Goal: Task Accomplishment & Management: Complete application form

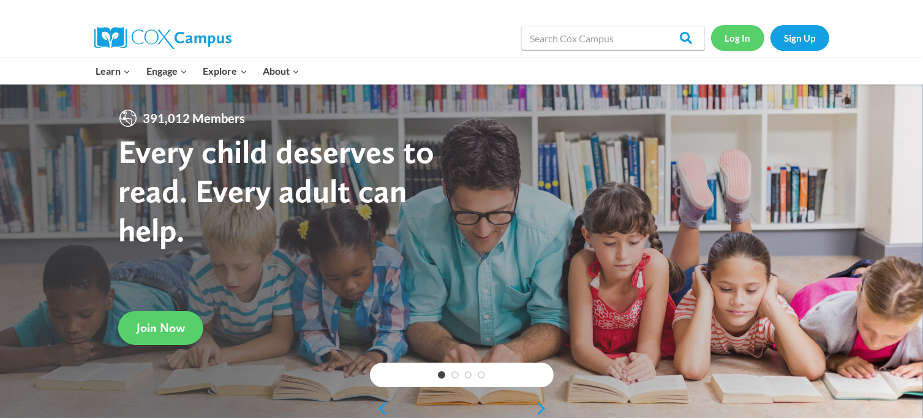
click at [742, 39] on link "Log In" at bounding box center [737, 37] width 53 height 25
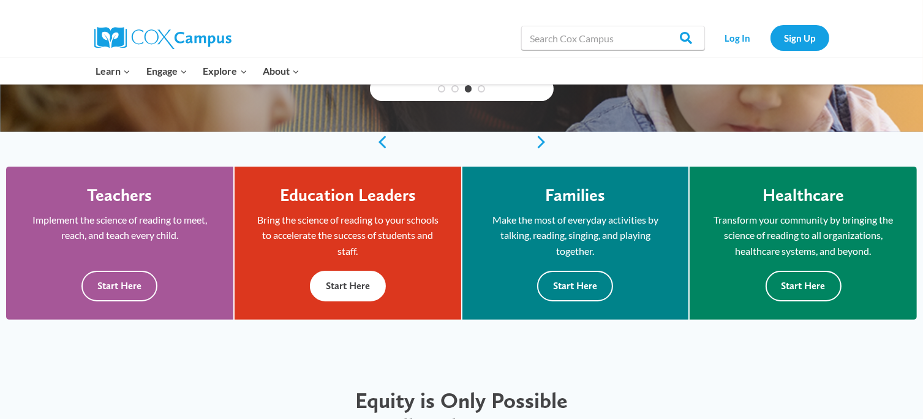
scroll to position [267, 0]
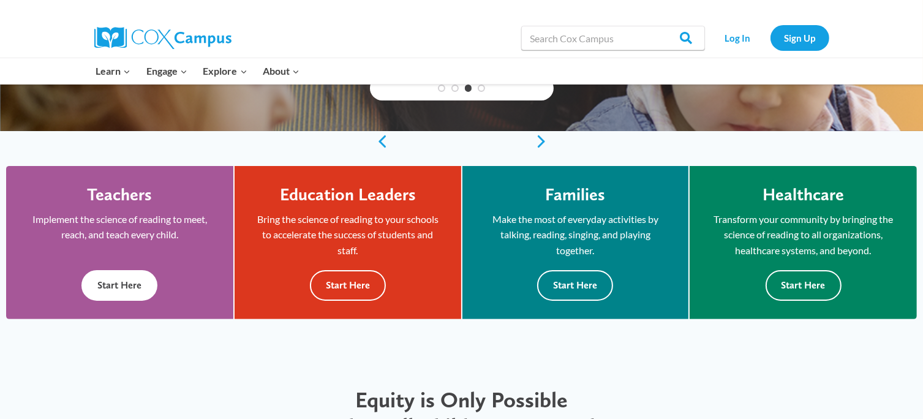
click at [137, 280] on button "Start Here" at bounding box center [119, 285] width 76 height 30
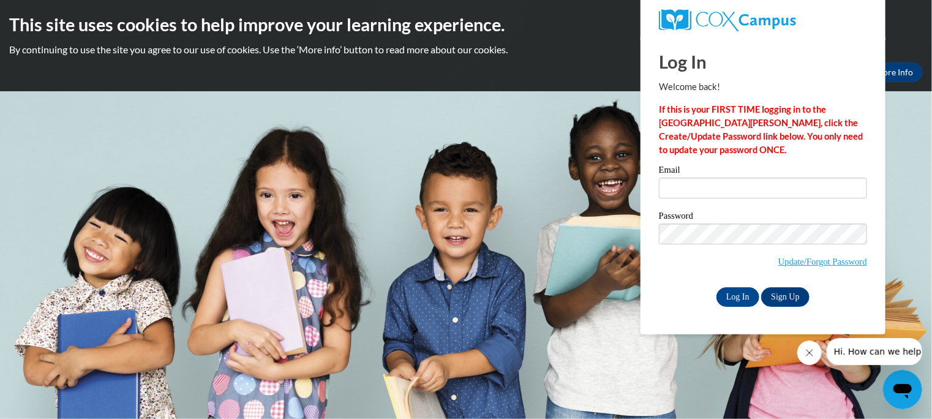
click at [534, 242] on body "This site uses cookies to help improve your learning experience. By continuing …" at bounding box center [466, 209] width 932 height 419
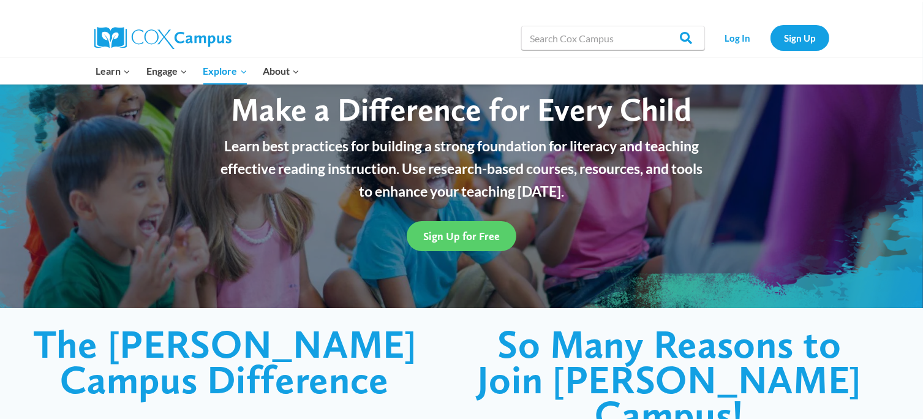
scroll to position [76, 0]
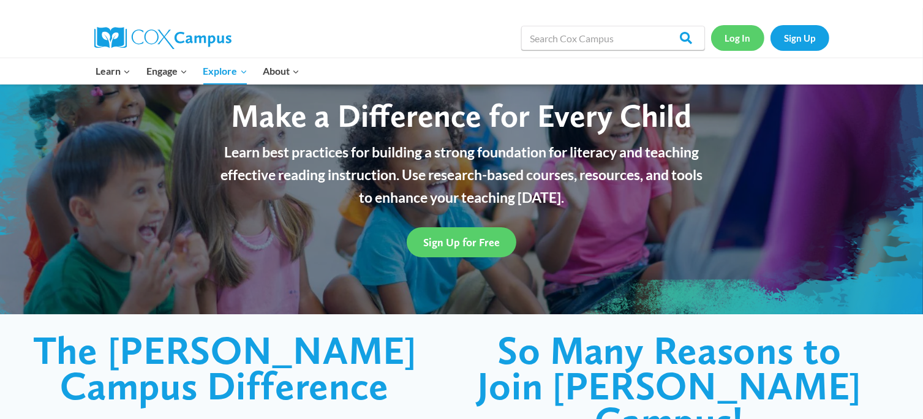
click at [732, 44] on link "Log In" at bounding box center [737, 37] width 53 height 25
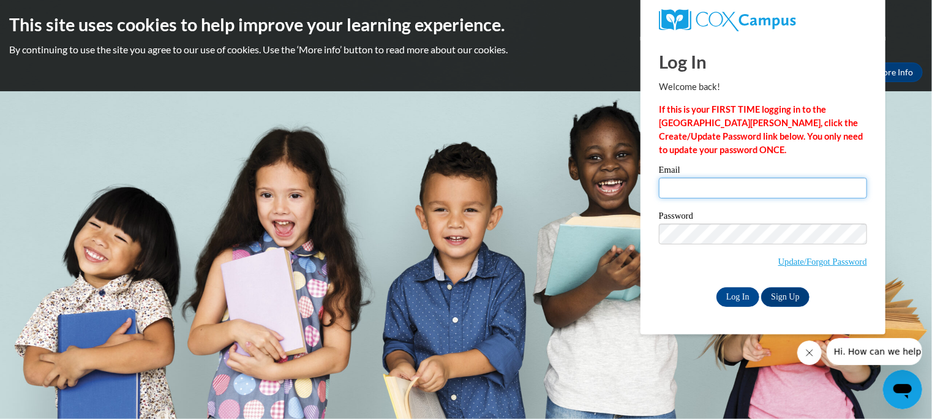
click at [720, 186] on input "Email" at bounding box center [763, 188] width 208 height 21
type input "sarahvaughn@springfield-schools.org"
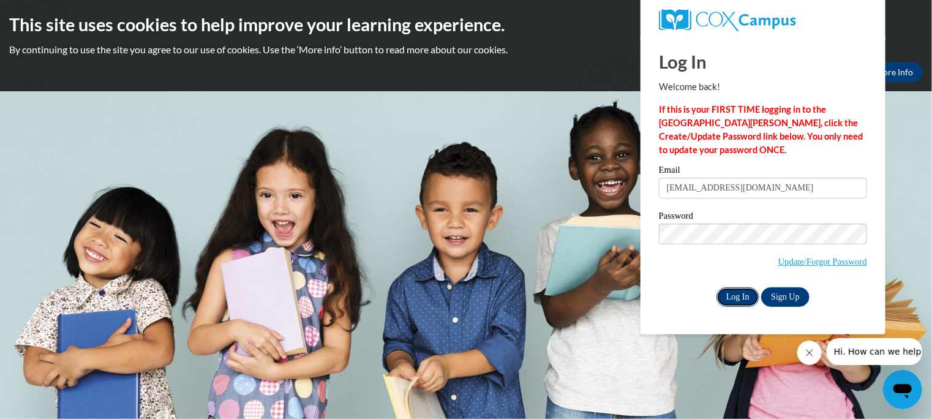
click at [737, 303] on input "Log In" at bounding box center [737, 297] width 43 height 20
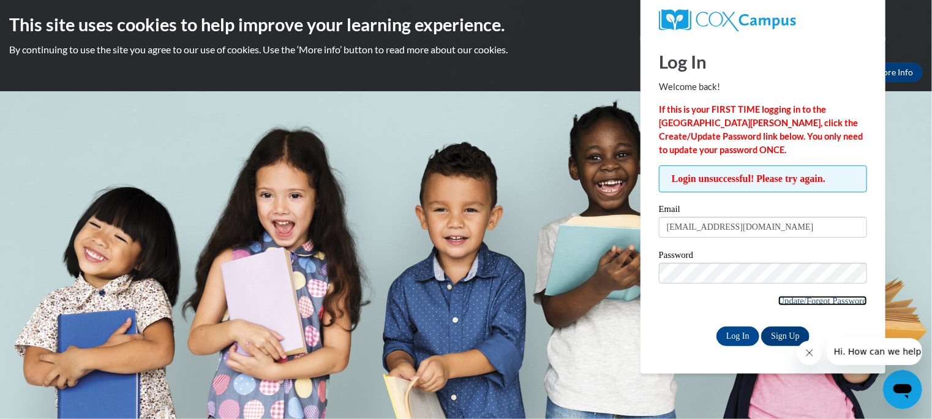
click at [786, 302] on link "Update/Forgot Password" at bounding box center [822, 301] width 89 height 10
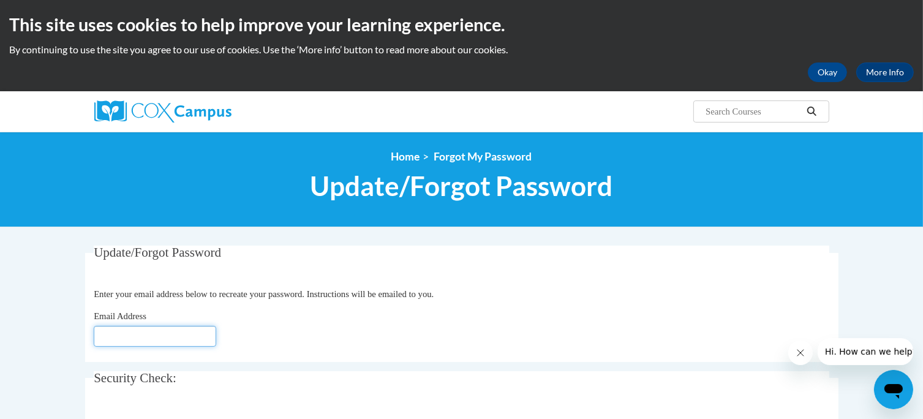
click at [175, 330] on input "Email Address" at bounding box center [155, 336] width 122 height 21
type input "[EMAIL_ADDRESS][DOMAIN_NAME]"
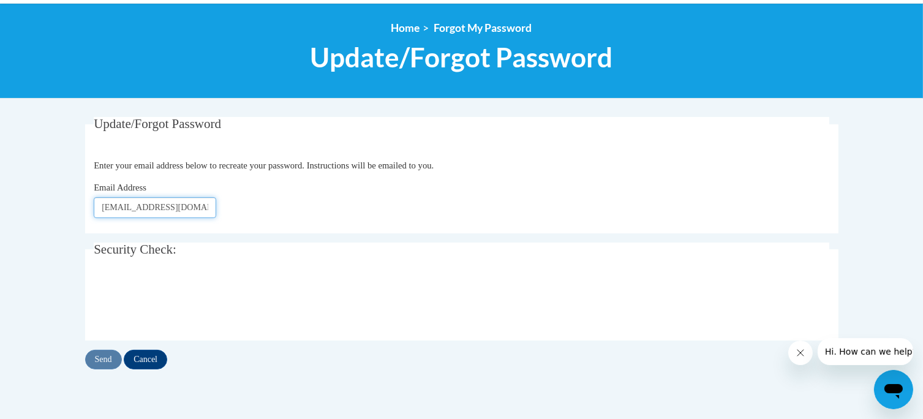
scroll to position [130, 0]
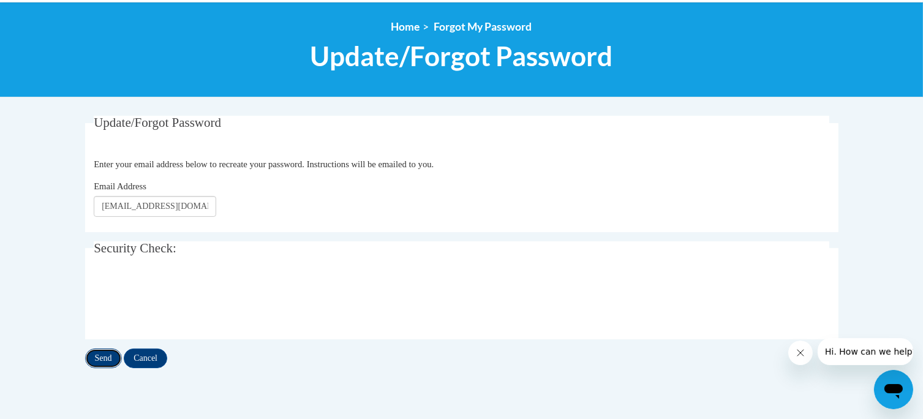
click at [105, 360] on input "Send" at bounding box center [103, 358] width 37 height 20
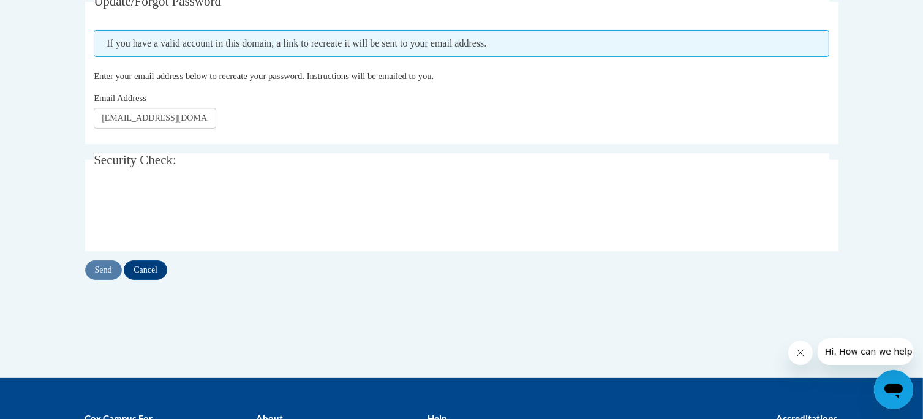
scroll to position [250, 0]
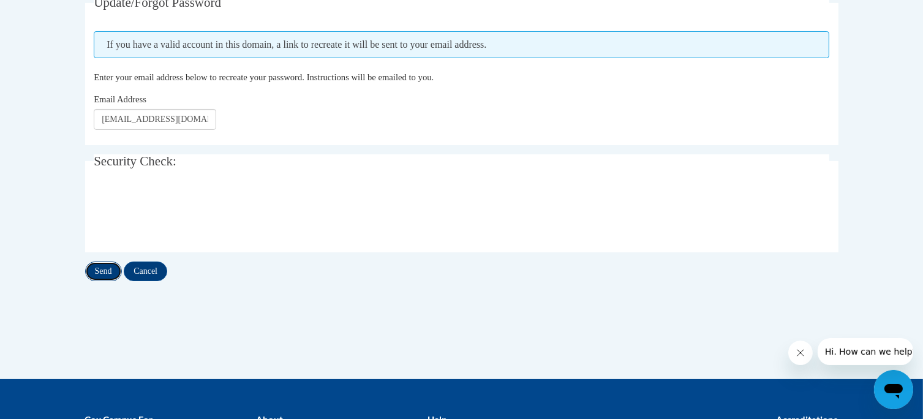
click at [105, 266] on input "Send" at bounding box center [103, 271] width 37 height 20
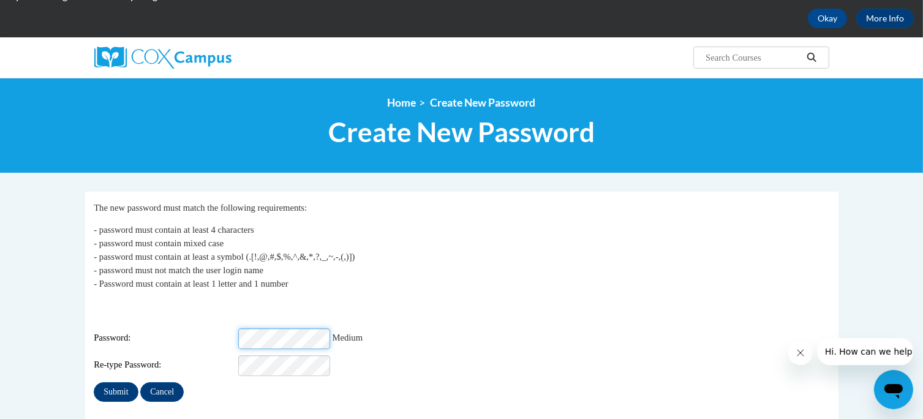
scroll to position [55, 0]
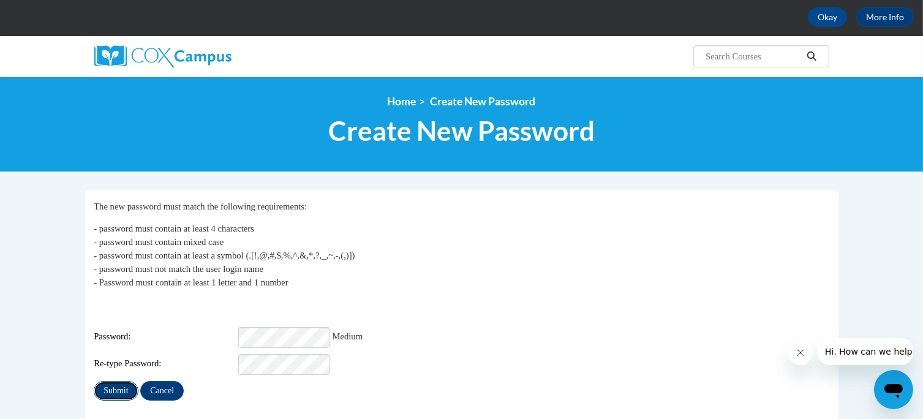
click at [114, 389] on input "Submit" at bounding box center [116, 391] width 44 height 20
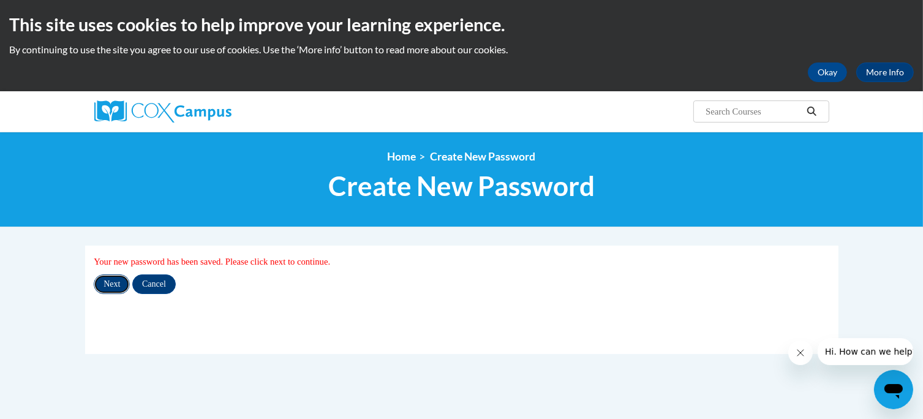
click at [113, 283] on input "Next" at bounding box center [112, 284] width 36 height 20
click at [111, 288] on input "Next" at bounding box center [112, 284] width 36 height 20
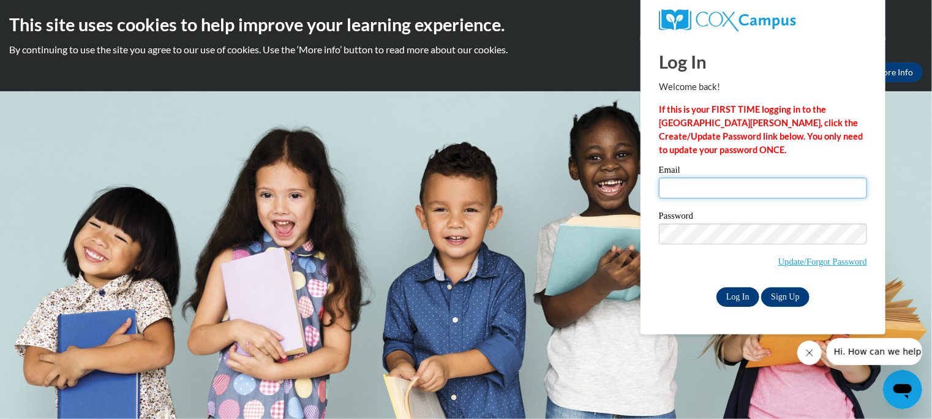
type input "[EMAIL_ADDRESS][DOMAIN_NAME]"
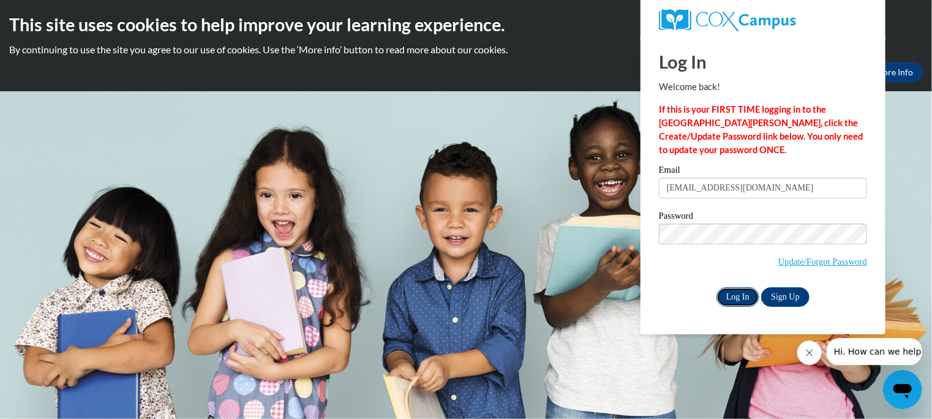
click at [748, 303] on input "Log In" at bounding box center [737, 297] width 43 height 20
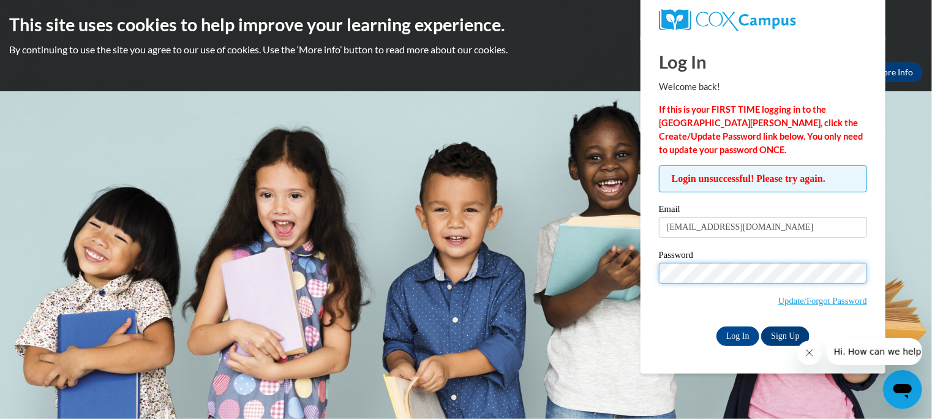
click at [653, 290] on div "Login unsuccessful! Please try again. Please enter your email! Please enter you…" at bounding box center [763, 255] width 227 height 180
click at [658, 328] on div "Login unsuccessful! Please try again. Please enter your email! Please enter you…" at bounding box center [763, 255] width 227 height 180
click at [740, 337] on input "Log In" at bounding box center [737, 336] width 43 height 20
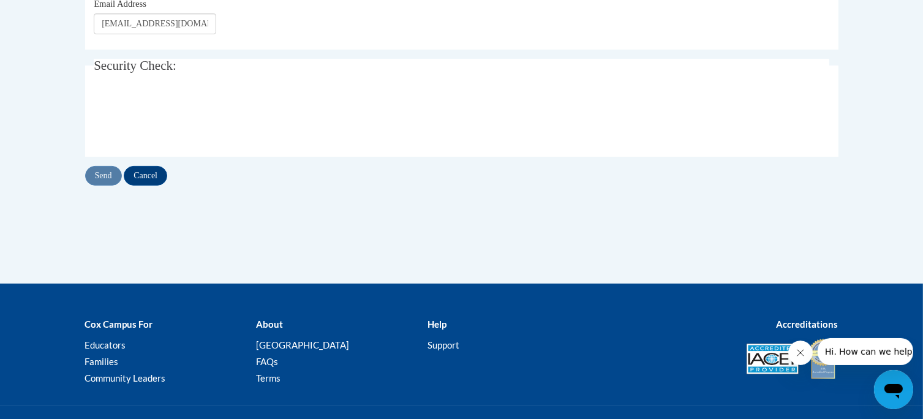
scroll to position [411, 0]
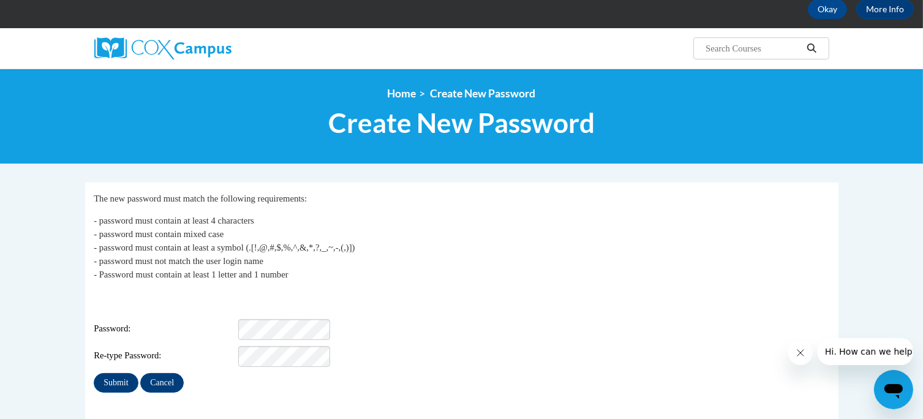
scroll to position [64, 0]
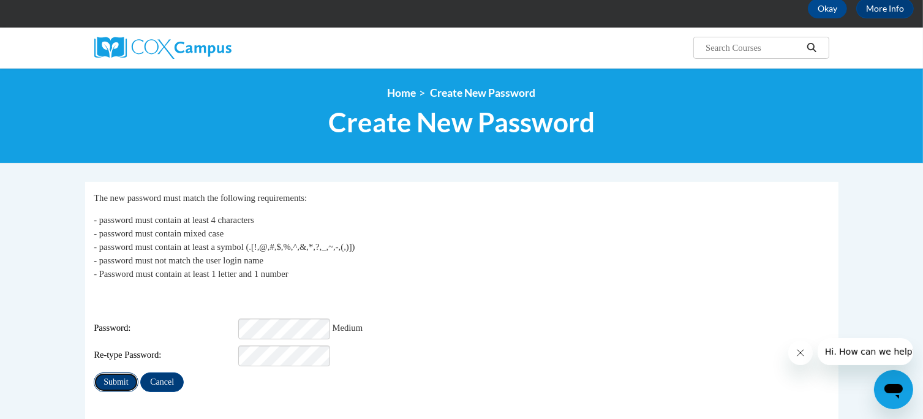
click at [130, 378] on input "Submit" at bounding box center [116, 382] width 44 height 20
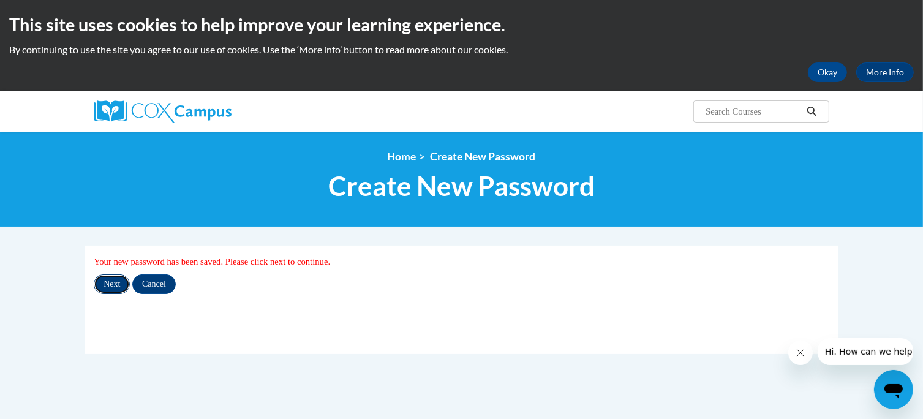
click at [111, 285] on input "Next" at bounding box center [112, 284] width 36 height 20
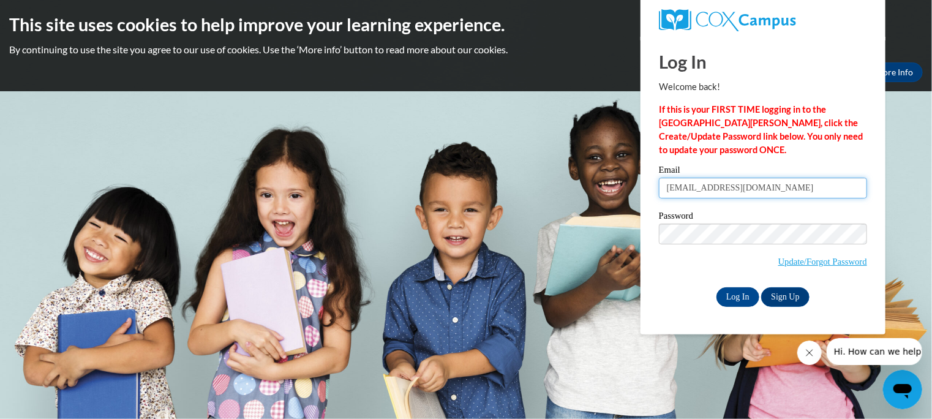
click at [832, 194] on input "[EMAIL_ADDRESS][DOMAIN_NAME]" at bounding box center [763, 188] width 208 height 21
type input "s"
type input "[EMAIL_ADDRESS][DOMAIN_NAME]"
click at [695, 269] on span "Update/Forgot Password" at bounding box center [763, 249] width 208 height 51
click at [737, 299] on input "Log In" at bounding box center [737, 297] width 43 height 20
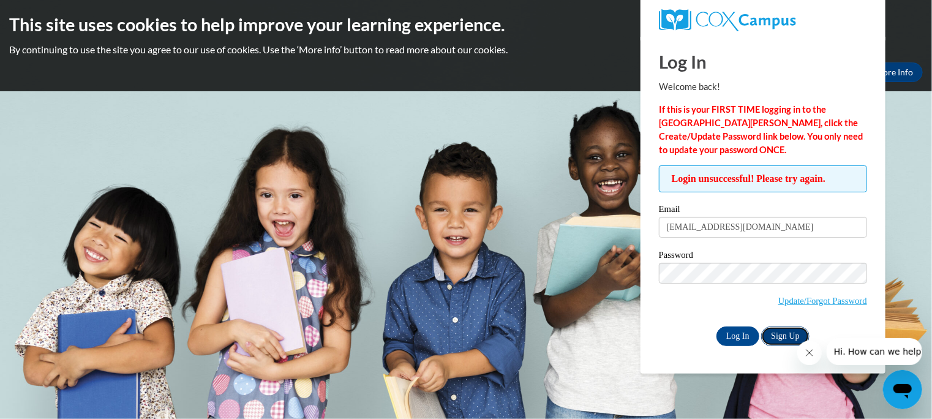
click at [786, 332] on link "Sign Up" at bounding box center [785, 336] width 48 height 20
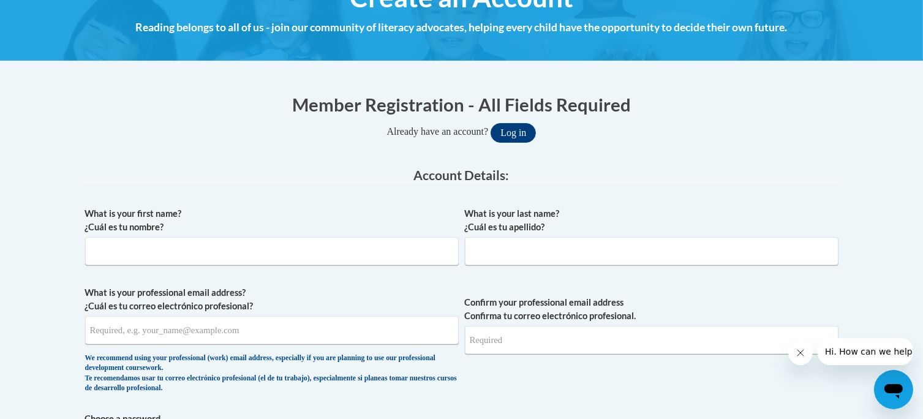
scroll to position [171, 0]
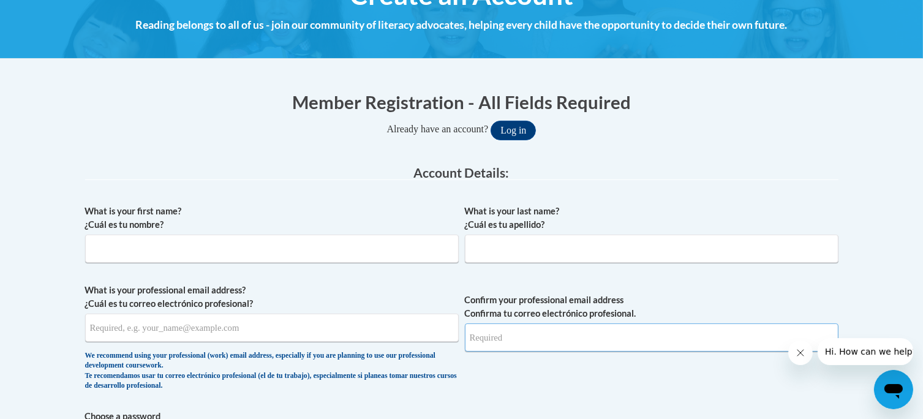
type input "[EMAIL_ADDRESS][DOMAIN_NAME]"
click at [342, 242] on input "What is your first name? ¿Cuál es tu nombre?" at bounding box center [272, 249] width 374 height 28
type input "[PERSON_NAME]"
click at [491, 242] on input "What is your last name? ¿Cuál es tu apellido?" at bounding box center [652, 249] width 374 height 28
type input "[PERSON_NAME]"
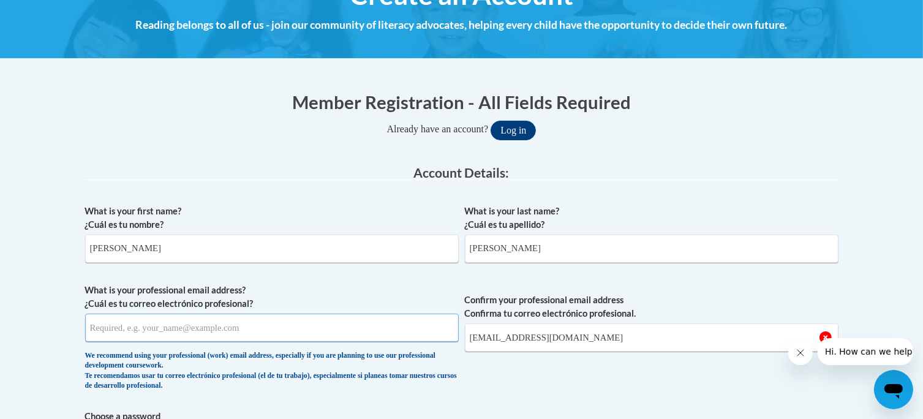
click at [372, 323] on input "What is your professional email address? ¿Cuál es tu correo electrónico profesi…" at bounding box center [272, 328] width 374 height 28
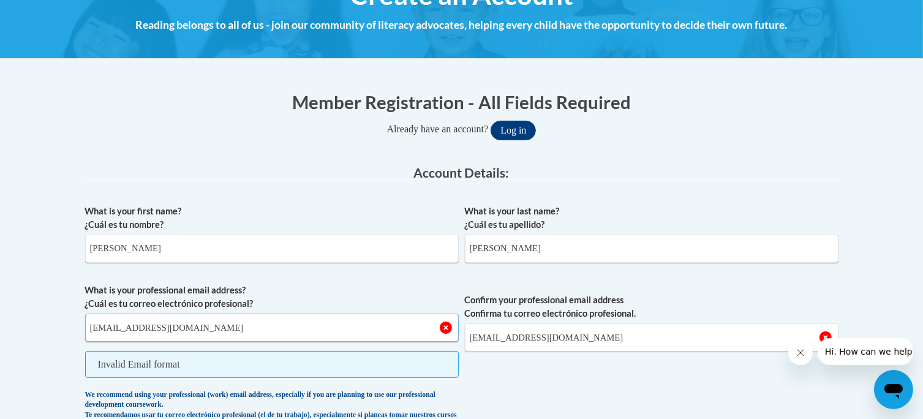
type input "[EMAIL_ADDRESS][DOMAIN_NAME]"
click at [490, 121] on button "Log in" at bounding box center [512, 131] width 45 height 20
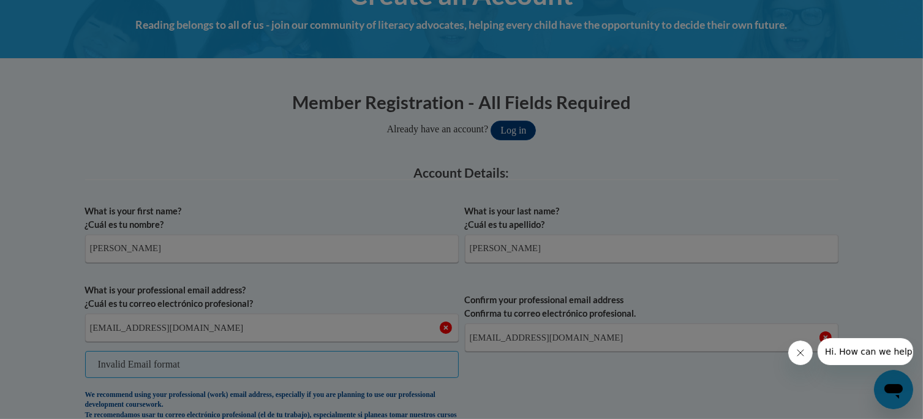
scroll to position [269, 0]
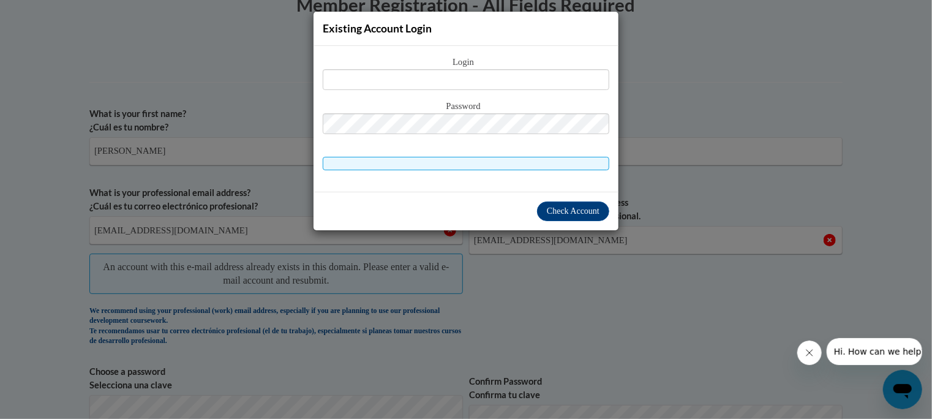
click at [553, 274] on div "Existing Account Login Login Password" at bounding box center [466, 209] width 932 height 419
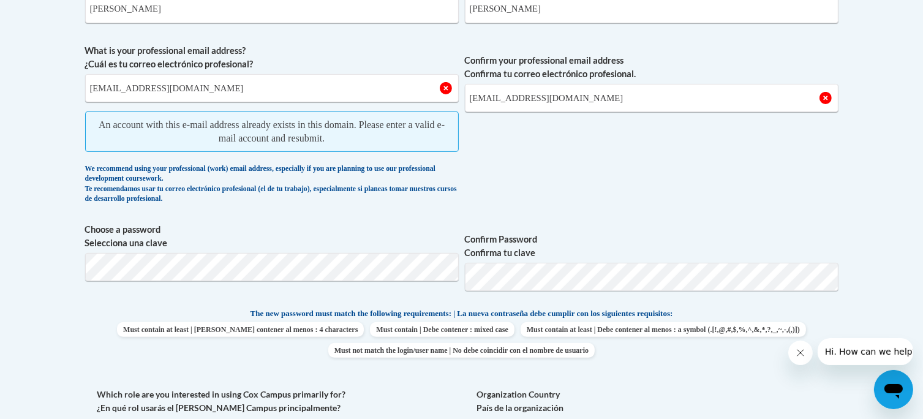
scroll to position [411, 0]
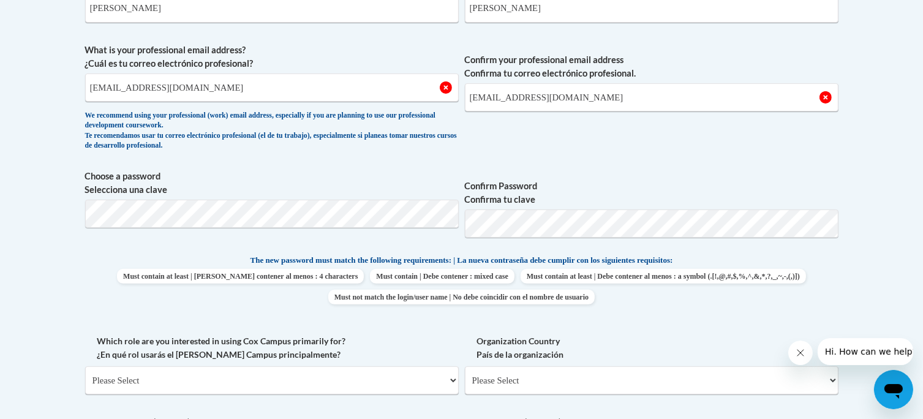
click at [740, 248] on div "What is your first name? ¿Cuál es tu nombre? [PERSON_NAME] What is your last na…" at bounding box center [461, 237] width 753 height 558
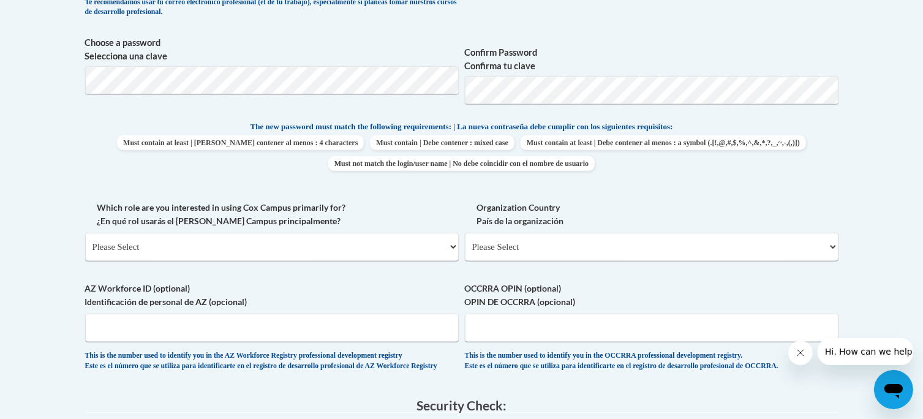
scroll to position [544, 0]
click at [438, 253] on select "Please Select College/University | Colegio/Universidad Community/Nonprofit Part…" at bounding box center [272, 247] width 374 height 28
select select "fbf2d438-af2f-41f8-98f1-81c410e29de3"
click at [85, 233] on select "Please Select College/University | Colegio/Universidad Community/Nonprofit Part…" at bounding box center [272, 247] width 374 height 28
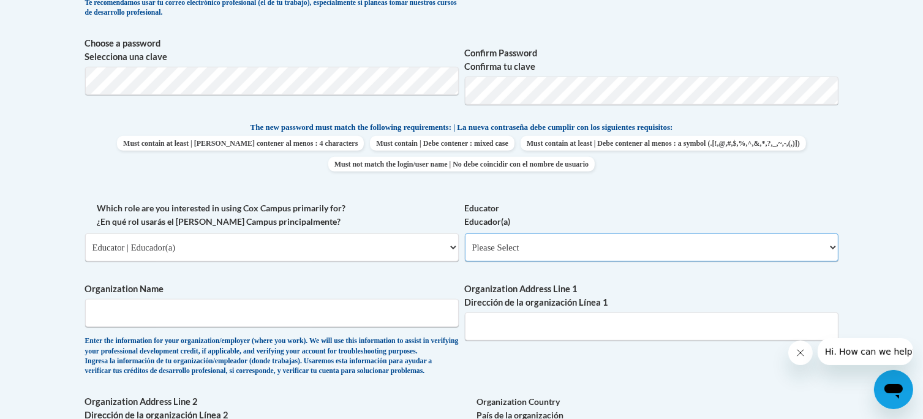
click at [554, 249] on select "Please Select Early Learning/Daycare Teacher/Family Home Care Provider | Maestr…" at bounding box center [652, 247] width 374 height 28
select select "8e1a676a-2f1d-4924-8ba1-6ffde03e8dcb"
click at [465, 233] on select "Please Select Early Learning/Daycare Teacher/Family Home Care Provider | Maestr…" at bounding box center [652, 247] width 374 height 28
click at [411, 309] on input "Organization Name" at bounding box center [272, 313] width 374 height 28
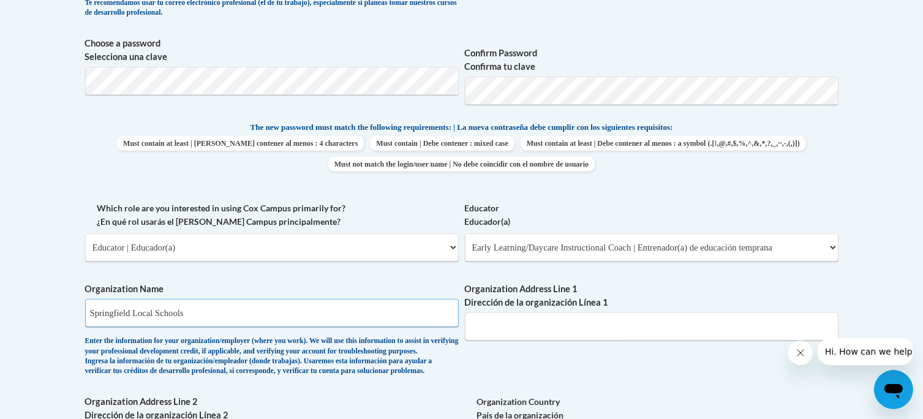
type input "Springfield Local Schools"
click at [514, 329] on input "Organization Address Line 1 Dirección de la organización Línea 1" at bounding box center [652, 326] width 374 height 28
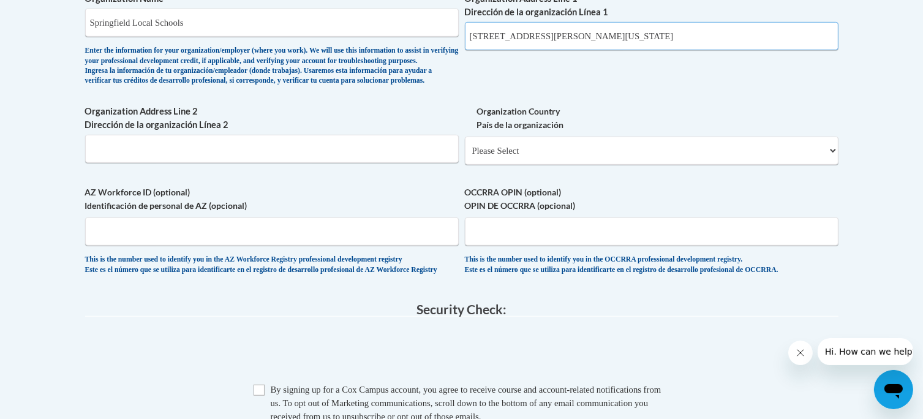
scroll to position [854, 0]
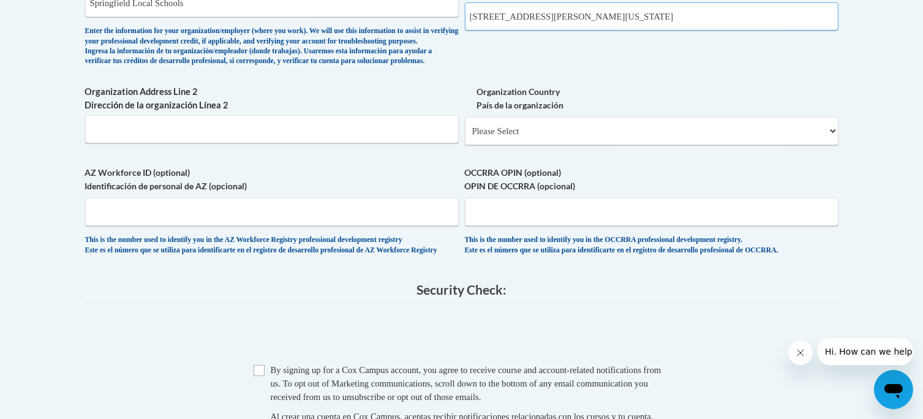
type input "[STREET_ADDRESS][PERSON_NAME][US_STATE]"
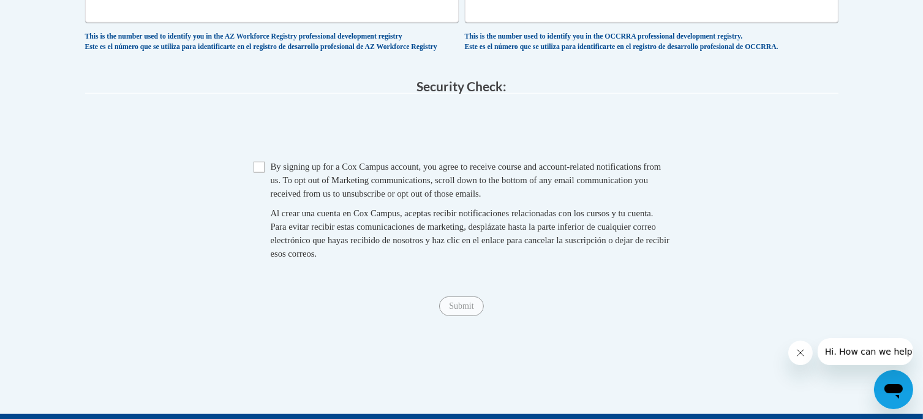
scroll to position [1060, 0]
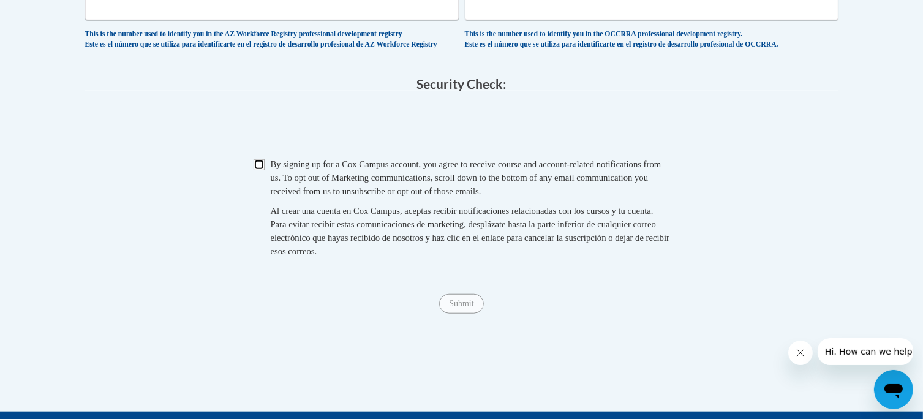
click at [258, 170] on input "Checkbox" at bounding box center [259, 164] width 11 height 11
checkbox input "true"
click at [453, 314] on div "Submit Submit" at bounding box center [461, 304] width 753 height 20
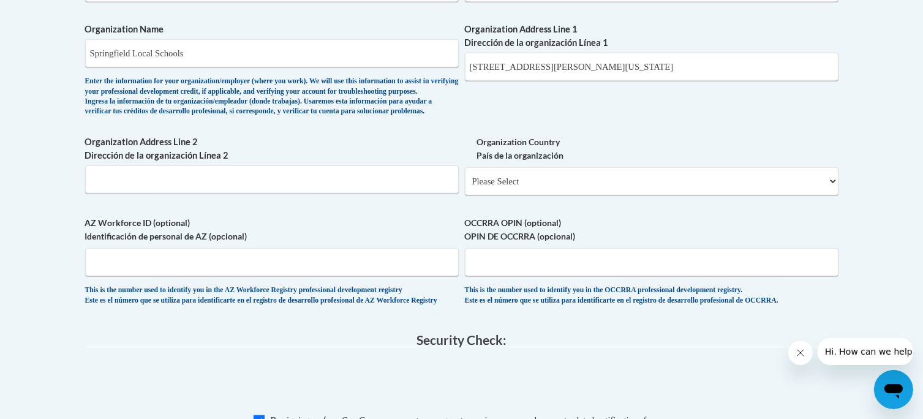
scroll to position [800, 0]
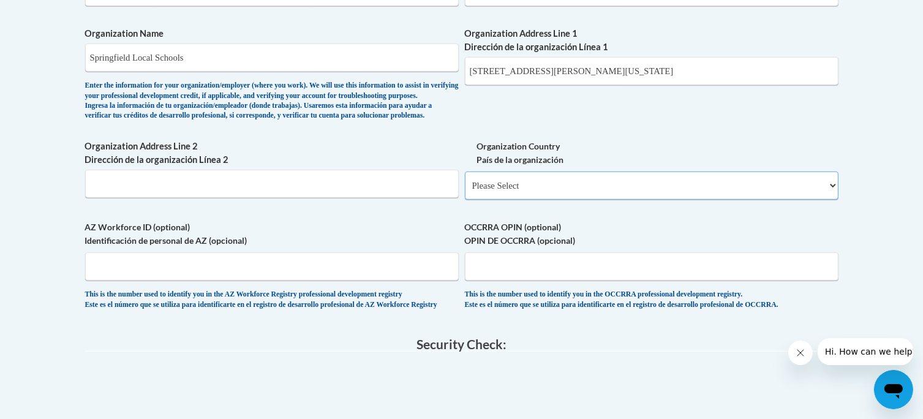
click at [594, 200] on select "Please Select [GEOGRAPHIC_DATA] | [GEOGRAPHIC_DATA] Outside of [GEOGRAPHIC_DATA…" at bounding box center [652, 185] width 374 height 28
select select "ad49bcad-a171-4b2e-b99c-48b446064914"
click at [465, 191] on select "Please Select [GEOGRAPHIC_DATA] | [GEOGRAPHIC_DATA] Outside of [GEOGRAPHIC_DATA…" at bounding box center [652, 185] width 374 height 28
select select
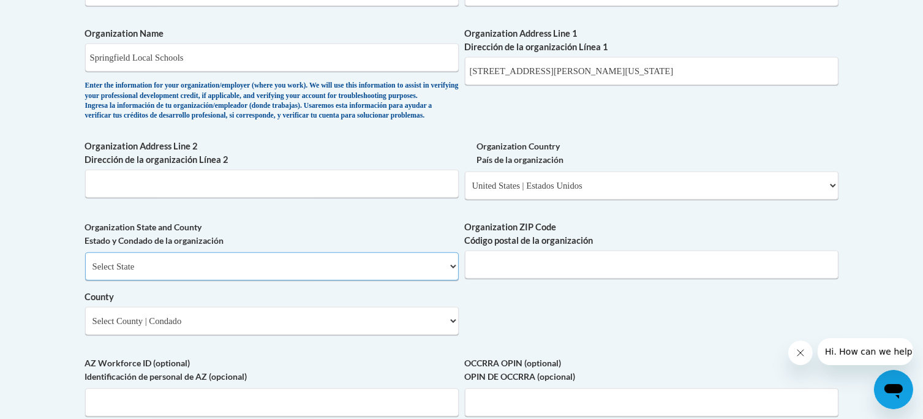
click at [407, 280] on select "Select State [US_STATE] [US_STATE] [US_STATE] [US_STATE] [US_STATE] [US_STATE] …" at bounding box center [272, 266] width 374 height 28
select select "[US_STATE]"
click at [85, 272] on select "Select State [US_STATE] [US_STATE] [US_STATE] [US_STATE] [US_STATE] [US_STATE] …" at bounding box center [272, 266] width 374 height 28
click at [502, 279] on input "Organization ZIP Code Código postal de la organización" at bounding box center [652, 264] width 374 height 28
type input "43528"
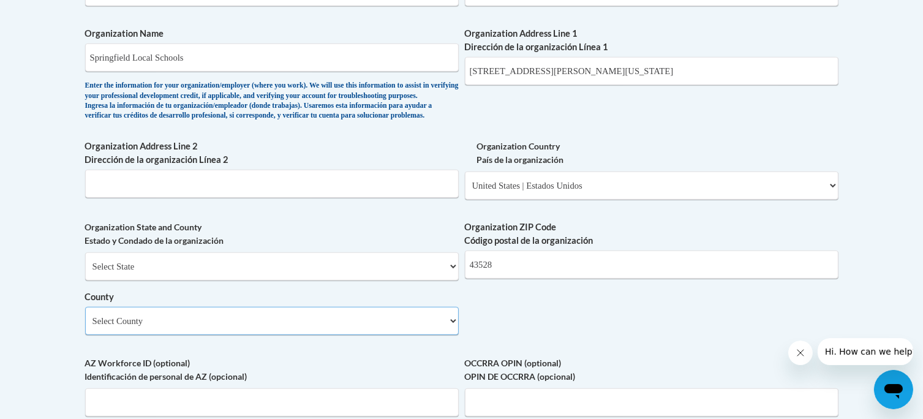
click at [397, 335] on select "Select County [PERSON_NAME][GEOGRAPHIC_DATA] [GEOGRAPHIC_DATA] [GEOGRAPHIC_DATA…" at bounding box center [272, 321] width 374 height 28
select select "[PERSON_NAME]"
click at [85, 326] on select "Select County [PERSON_NAME][GEOGRAPHIC_DATA] [GEOGRAPHIC_DATA] [GEOGRAPHIC_DATA…" at bounding box center [272, 321] width 374 height 28
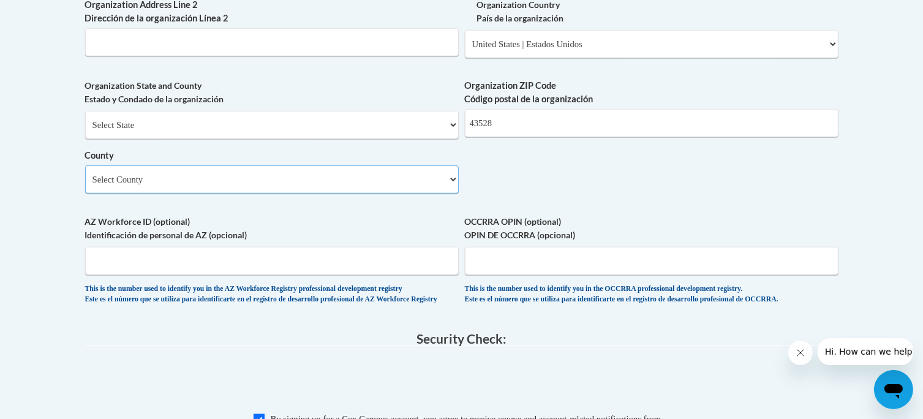
scroll to position [942, 0]
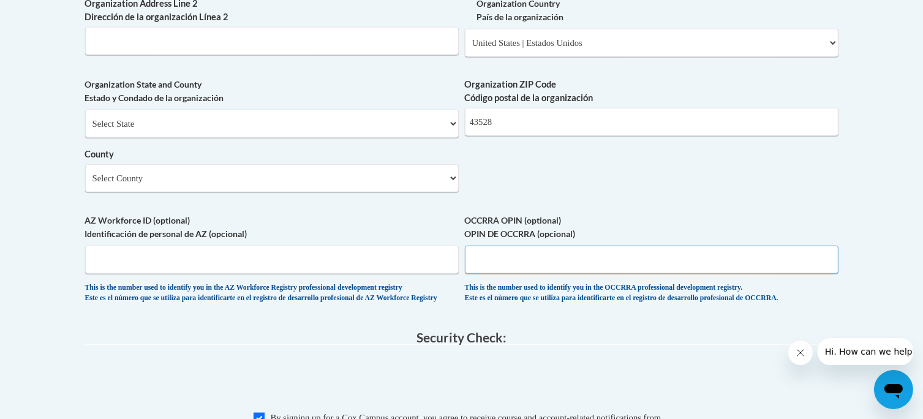
click at [478, 274] on input "OCCRRA OPIN (optional) OPIN DE OCCRRA (opcional)" at bounding box center [652, 260] width 374 height 28
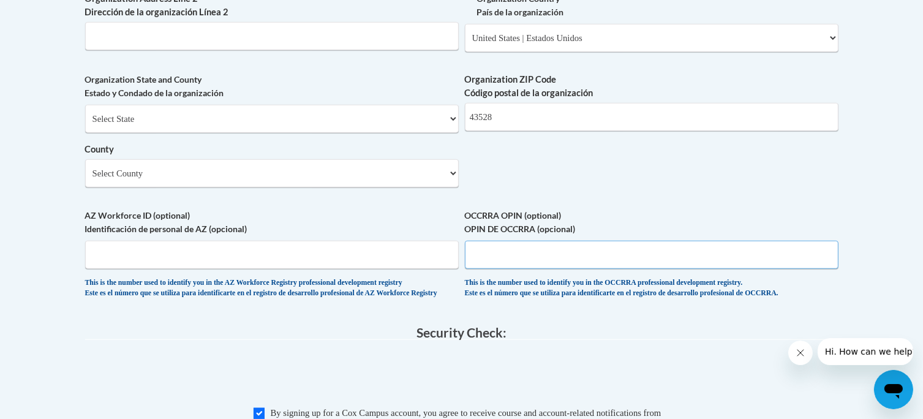
click at [522, 269] on input "OCCRRA OPIN (optional) OPIN DE OCCRRA (opcional)" at bounding box center [652, 255] width 374 height 28
paste input "11008320"
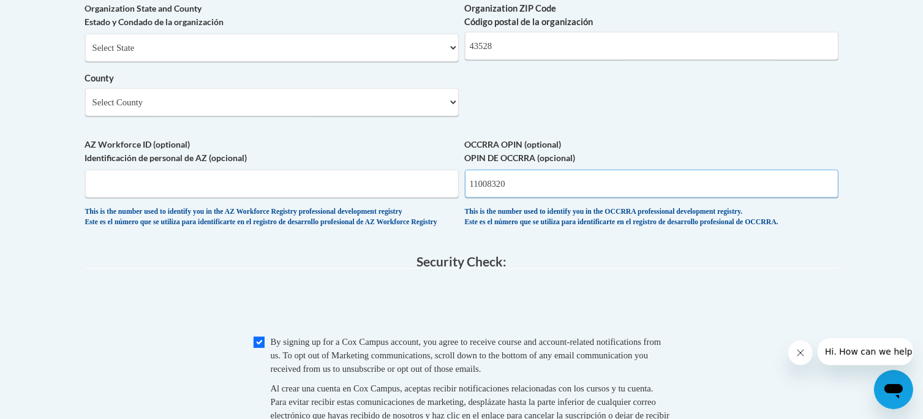
scroll to position [1020, 0]
type input "11008320"
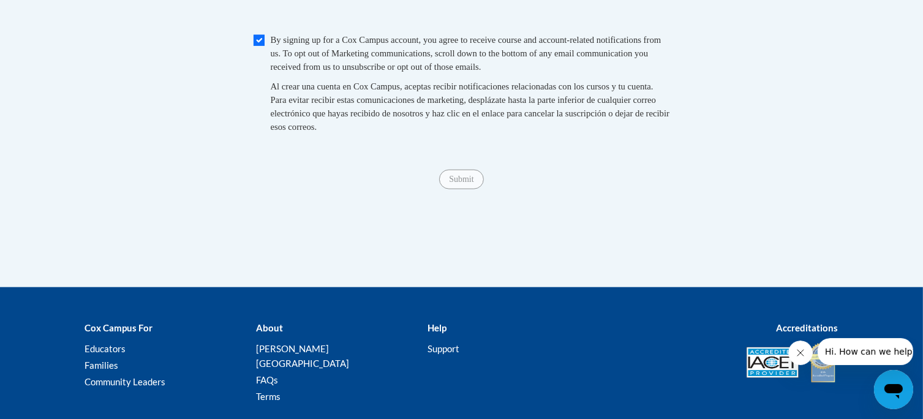
scroll to position [1326, 0]
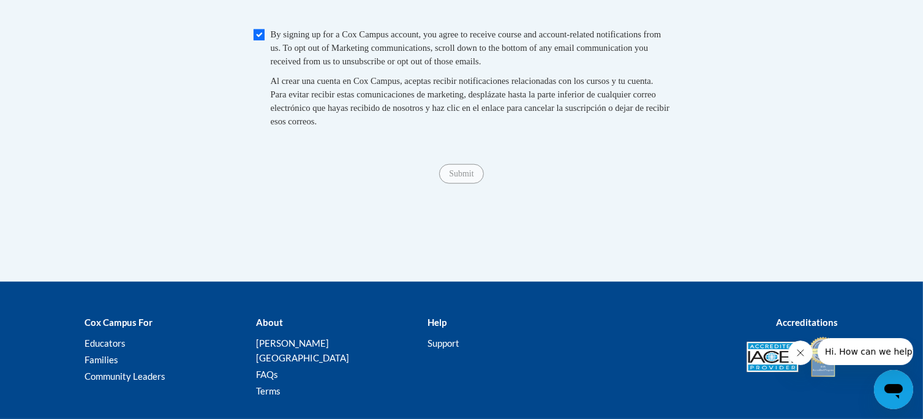
click at [460, 178] on span "Submit" at bounding box center [461, 173] width 44 height 10
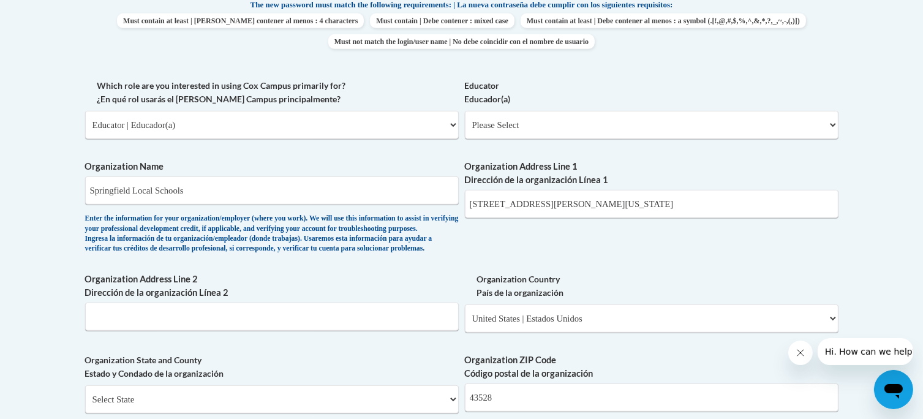
scroll to position [666, 0]
click at [576, 122] on select "Please Select Early Learning/Daycare Teacher/Family Home Care Provider | Maestr…" at bounding box center [652, 125] width 374 height 28
select select "8e1a676a-2f1d-4924-8ba1-6ffde03e8dcb"
click at [465, 111] on select "Please Select Early Learning/Daycare Teacher/Family Home Care Provider | Maestr…" at bounding box center [652, 125] width 374 height 28
select select "null"
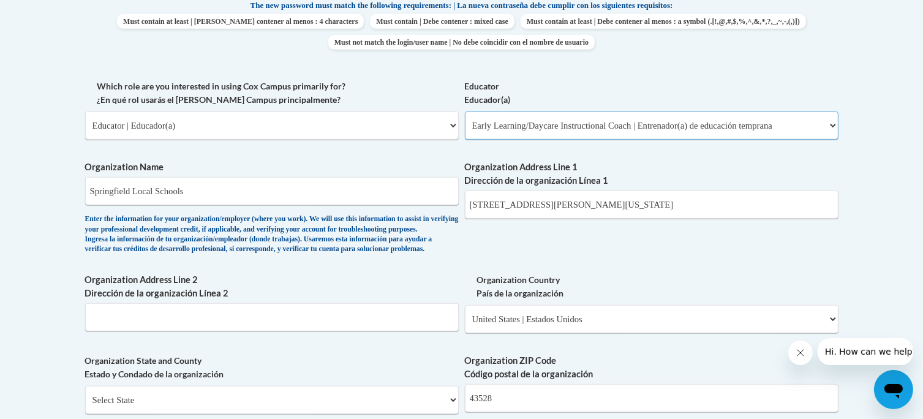
select select "null"
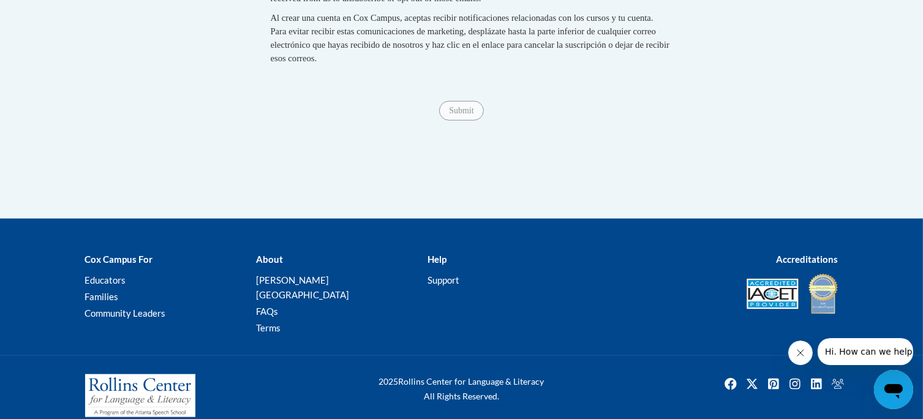
scroll to position [1400, 0]
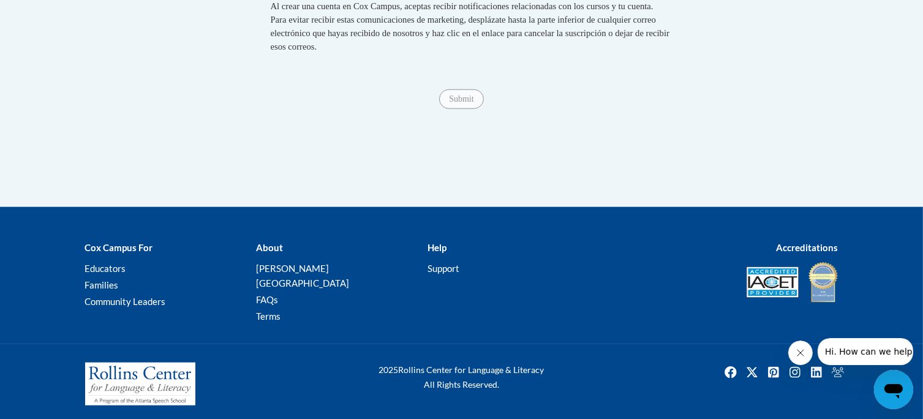
click at [463, 103] on span "Submit" at bounding box center [461, 98] width 44 height 10
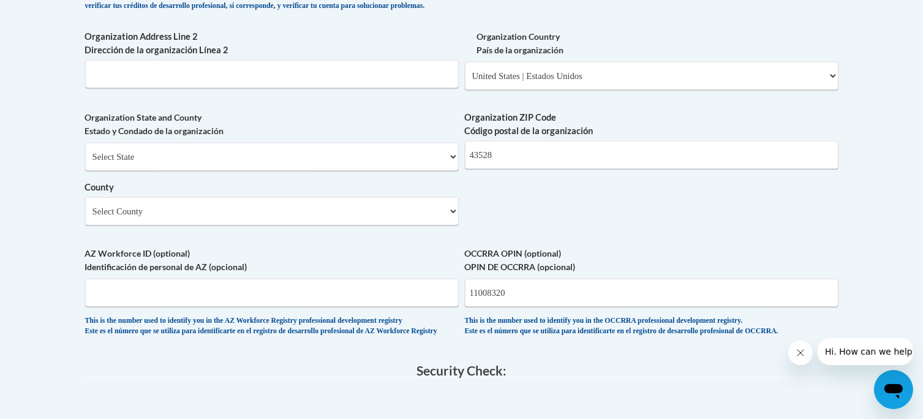
scroll to position [908, 0]
click at [435, 172] on select "Select State [US_STATE] [US_STATE] [US_STATE] [US_STATE] [US_STATE] [US_STATE] …" at bounding box center [272, 158] width 374 height 28
select select "[US_STATE]"
click at [85, 164] on select "Select State [US_STATE] [US_STATE] [US_STATE] [US_STATE] [US_STATE] [US_STATE] …" at bounding box center [272, 158] width 374 height 28
click at [348, 227] on select "Select County [PERSON_NAME][GEOGRAPHIC_DATA] [GEOGRAPHIC_DATA] [GEOGRAPHIC_DATA…" at bounding box center [272, 212] width 374 height 28
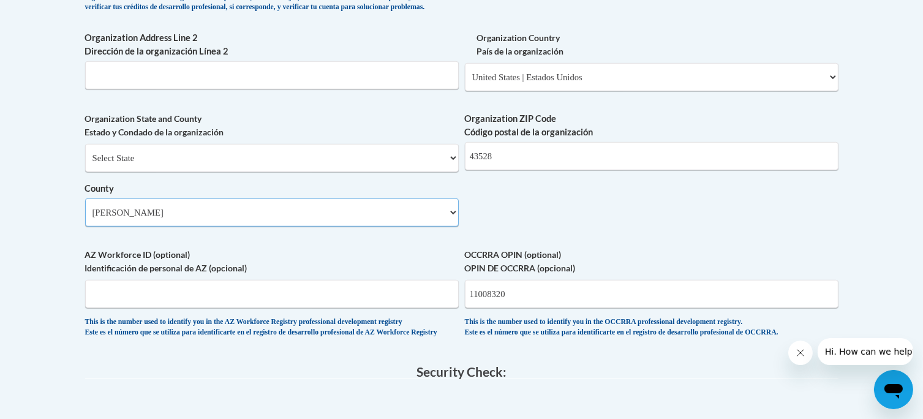
click at [85, 219] on select "Select County [PERSON_NAME][GEOGRAPHIC_DATA] [GEOGRAPHIC_DATA] [GEOGRAPHIC_DATA…" at bounding box center [272, 212] width 374 height 28
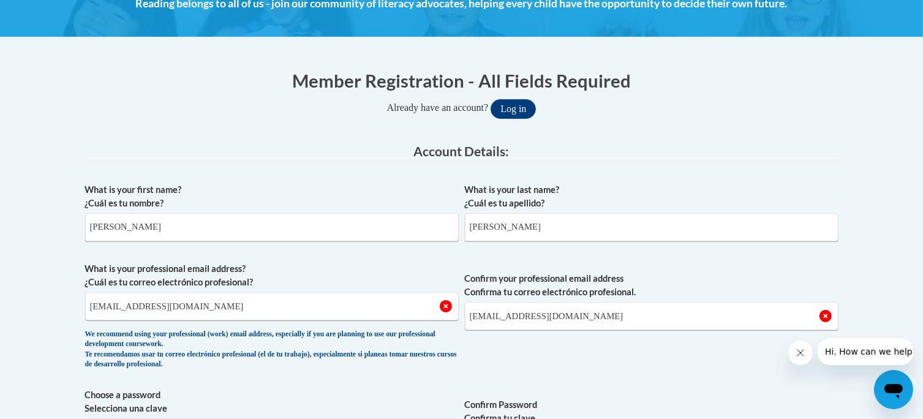
scroll to position [194, 0]
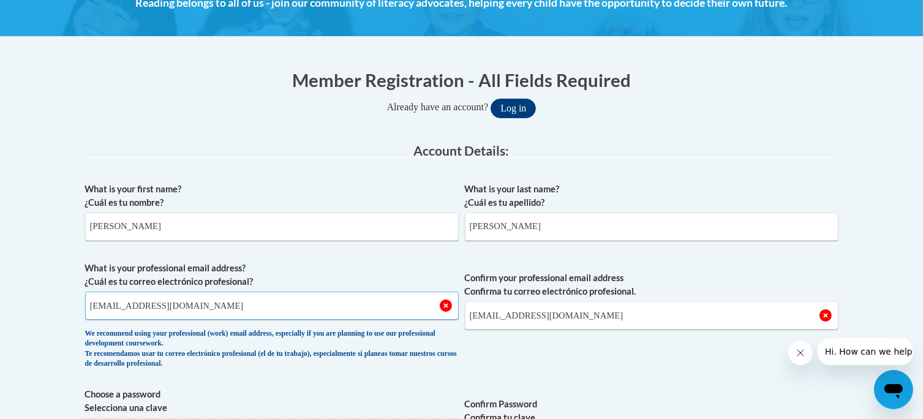
click at [245, 307] on input "[EMAIL_ADDRESS][DOMAIN_NAME]" at bounding box center [272, 305] width 374 height 28
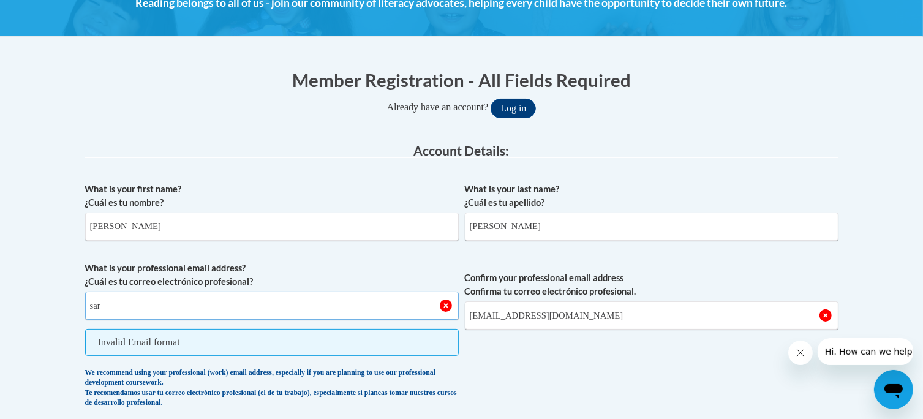
type input "sar"
click at [625, 310] on input "[EMAIL_ADDRESS][DOMAIN_NAME]" at bounding box center [652, 315] width 374 height 28
type input "s"
click at [320, 309] on input "sar" at bounding box center [272, 305] width 374 height 28
type input "s"
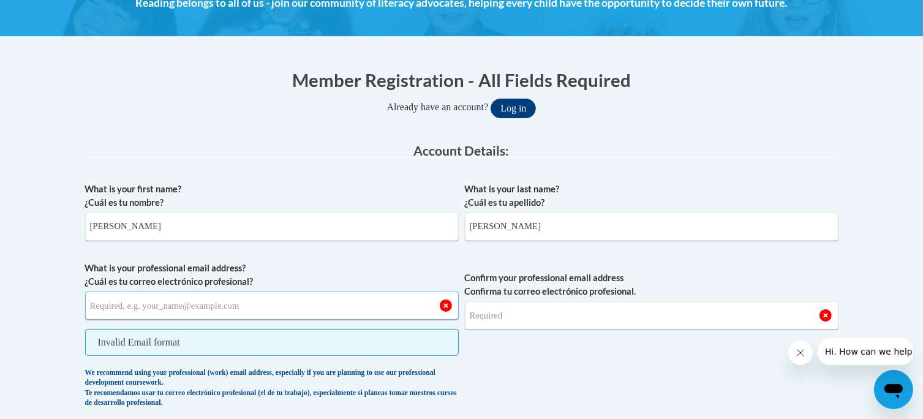
drag, startPoint x: 320, startPoint y: 309, endPoint x: 209, endPoint y: 302, distance: 111.7
click at [209, 302] on input "What is your professional email address? ¿Cuál es tu correo electrónico profesi…" at bounding box center [272, 305] width 374 height 28
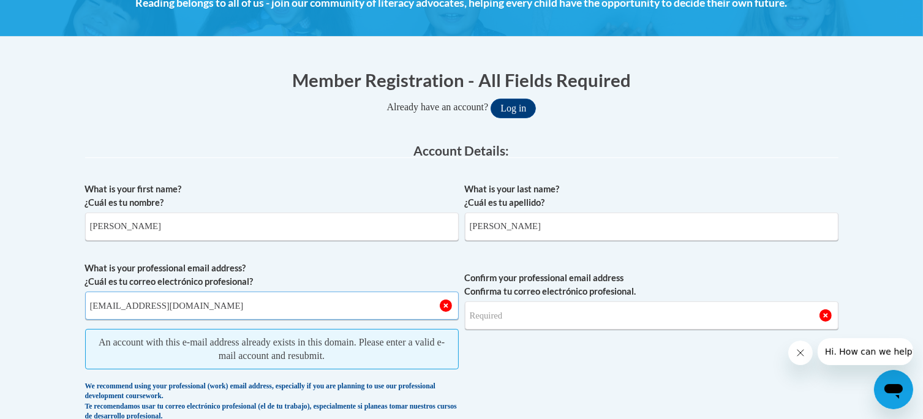
type input "[EMAIL_ADDRESS][DOMAIN_NAME]"
click at [486, 315] on input "Confirm your professional email address Confirma tu correo electrónico profesio…" at bounding box center [652, 315] width 374 height 28
type input "[EMAIL_ADDRESS][DOMAIN_NAME]"
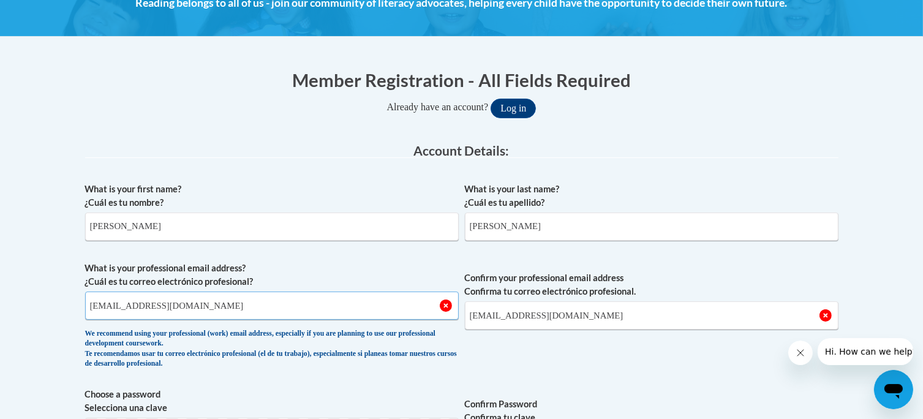
click at [388, 301] on input "[EMAIL_ADDRESS][DOMAIN_NAME]" at bounding box center [272, 305] width 374 height 28
